Goal: Register for event/course

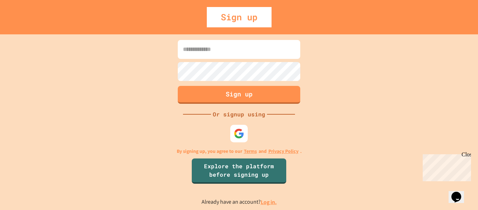
click at [243, 51] on input at bounding box center [239, 49] width 123 height 19
click at [256, 22] on div "Sign up" at bounding box center [239, 17] width 65 height 20
click at [243, 18] on div "Sign up" at bounding box center [239, 17] width 65 height 20
click at [224, 95] on button "Sign up" at bounding box center [239, 94] width 125 height 18
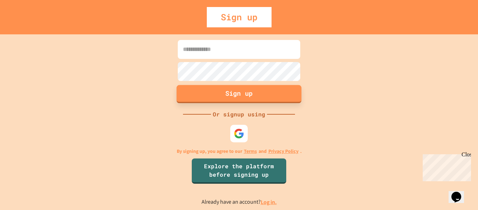
click at [224, 95] on button "Sign up" at bounding box center [239, 94] width 125 height 18
drag, startPoint x: 224, startPoint y: 95, endPoint x: 210, endPoint y: 57, distance: 40.3
click at [210, 57] on form "Sign up" at bounding box center [239, 71] width 126 height 67
click at [210, 57] on input at bounding box center [239, 49] width 123 height 19
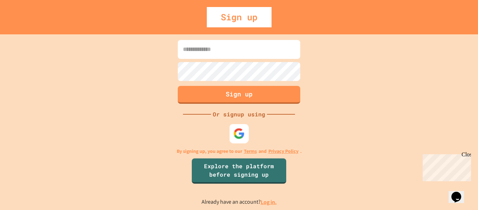
click at [235, 142] on div at bounding box center [239, 133] width 19 height 19
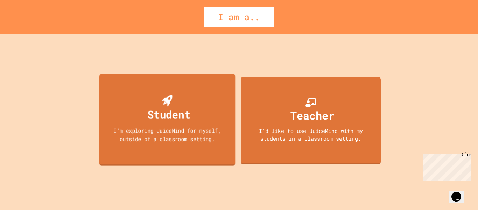
click at [153, 131] on div "I'm exploring JuiceMind for myself, outside of a classroom setting." at bounding box center [167, 134] width 123 height 16
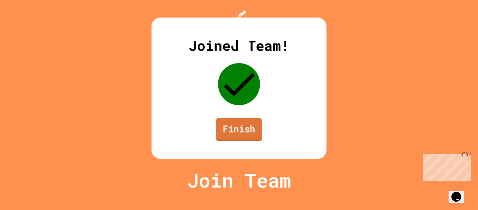
click at [240, 141] on link "Finish" at bounding box center [239, 129] width 46 height 23
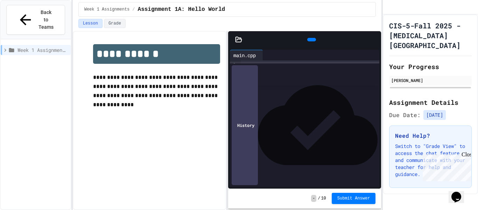
click at [469, 157] on div "Close" at bounding box center [466, 155] width 9 height 9
click at [12, 48] on icon at bounding box center [11, 50] width 5 height 4
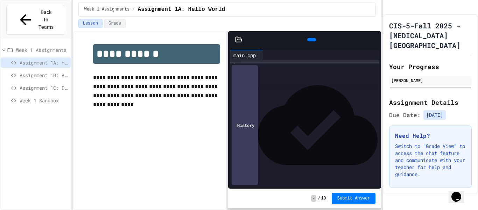
click at [312, 40] on div at bounding box center [311, 40] width 9 height 4
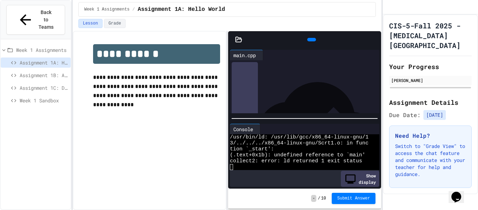
click at [41, 71] on span "Assignment 1B: Author Quotes" at bounding box center [44, 74] width 48 height 7
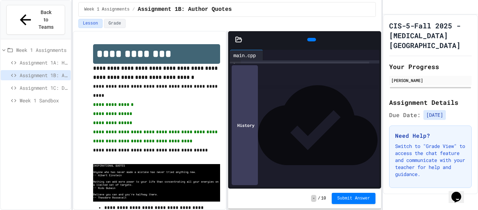
click at [39, 84] on span "Assignment 1C: Diamonds Are Forever" at bounding box center [44, 87] width 48 height 7
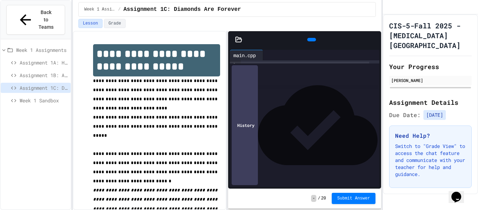
click at [36, 97] on span "Week 1 Sandbox" at bounding box center [44, 100] width 48 height 7
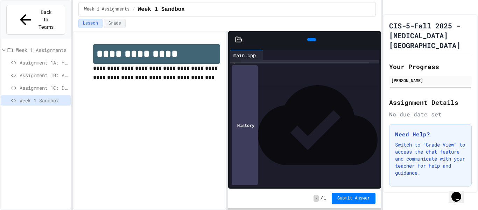
click at [42, 59] on span "Assignment 1A: Hello World" at bounding box center [44, 62] width 48 height 7
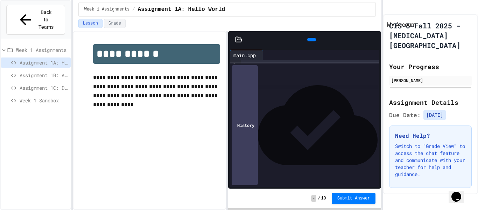
click at [397, 13] on icon "My Account" at bounding box center [393, 12] width 7 height 7
click at [428, 209] on div at bounding box center [239, 210] width 478 height 0
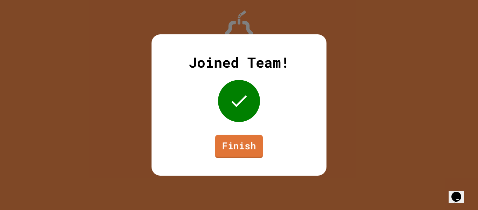
click at [233, 140] on link "Finish" at bounding box center [239, 146] width 48 height 23
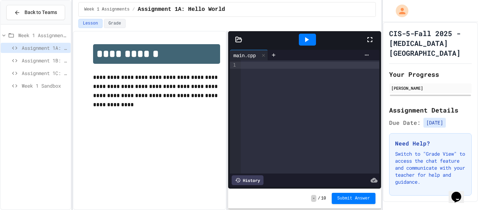
click at [135, 106] on div "**********" at bounding box center [149, 72] width 141 height 70
click at [180, 140] on div "**********" at bounding box center [150, 120] width 154 height 179
